Goal: Navigation & Orientation: Find specific page/section

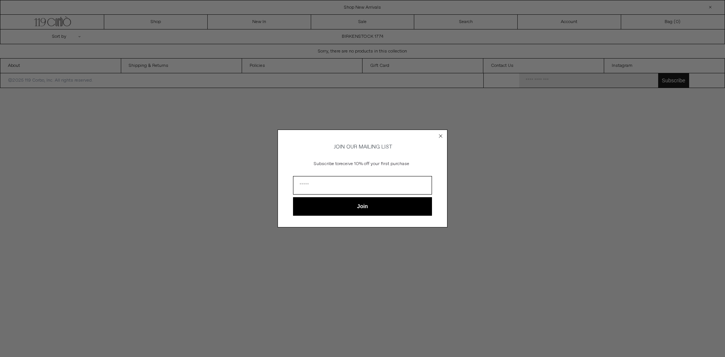
click at [439, 134] on circle "Close dialog" at bounding box center [440, 135] width 7 height 7
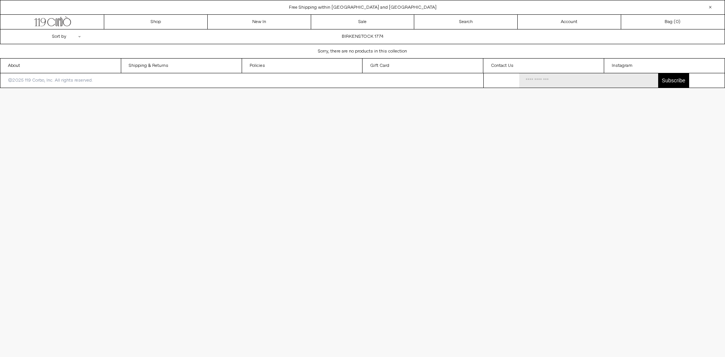
click at [366, 35] on div "**********" at bounding box center [362, 36] width 724 height 14
click at [64, 22] on icon ".cls-1, .cls-2 { fill: #231f20; stroke: #231f20; stroke-miterlimit: 10; stroke-…" at bounding box center [52, 20] width 37 height 11
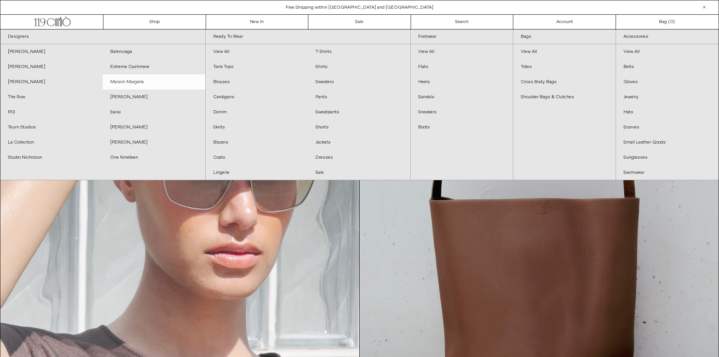
click at [139, 84] on link "Maison Margiela" at bounding box center [154, 81] width 102 height 15
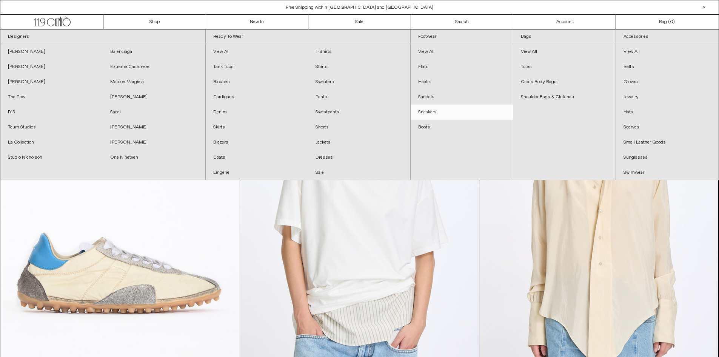
click at [433, 111] on link "Sneakers" at bounding box center [462, 112] width 102 height 15
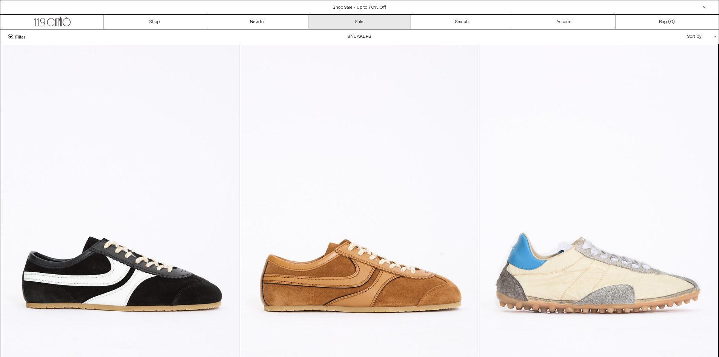
click at [363, 26] on link "Sale" at bounding box center [359, 22] width 103 height 14
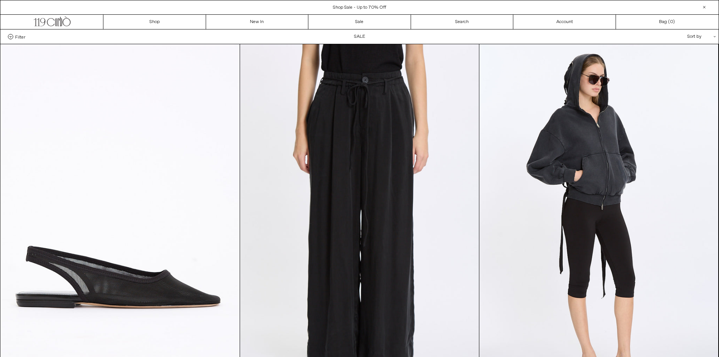
click at [18, 36] on span "Filter" at bounding box center [20, 36] width 10 height 5
click at [0, 0] on select "**********" at bounding box center [0, 0] width 0 height 0
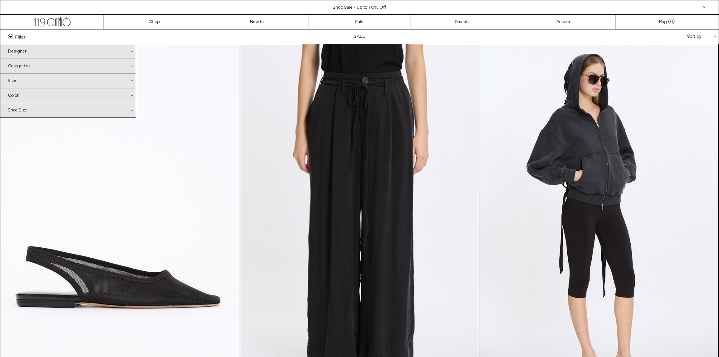
click at [47, 52] on div "Designer .cls-1{fill:#231f20}" at bounding box center [67, 51] width 135 height 14
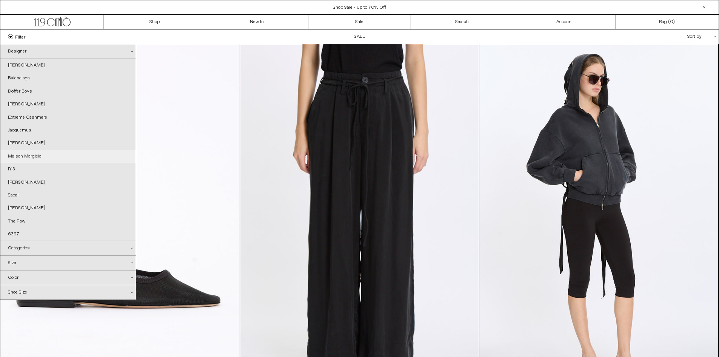
click at [25, 157] on link "Maison Margiela" at bounding box center [67, 156] width 135 height 13
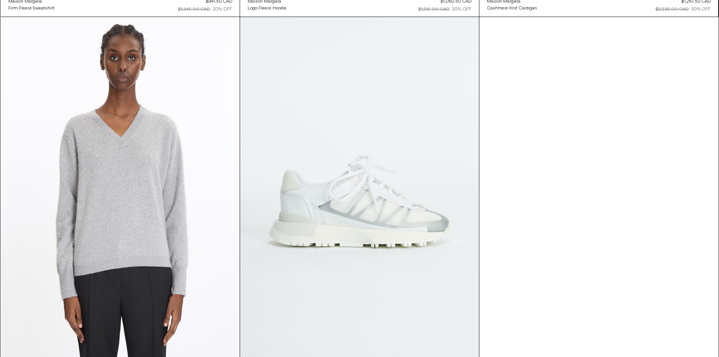
scroll to position [862, 0]
